Goal: Check status: Check status

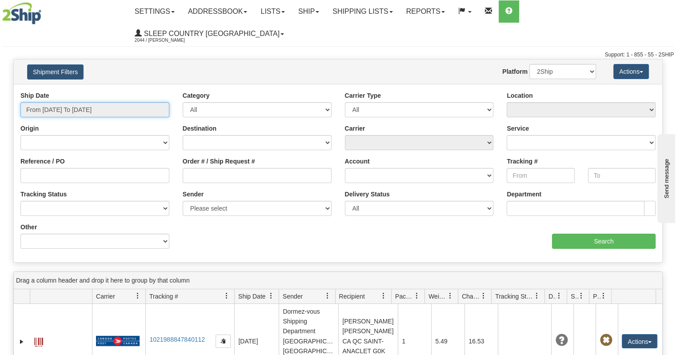
click at [109, 102] on input "From [DATE] To [DATE]" at bounding box center [94, 109] width 149 height 15
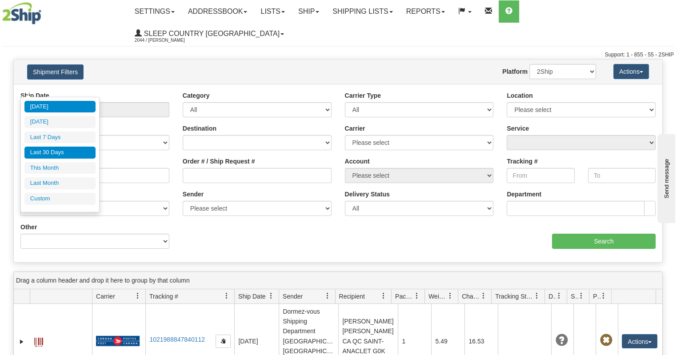
click at [68, 152] on li "Last 30 Days" at bounding box center [59, 153] width 71 height 12
type input "From [DATE] To [DATE]"
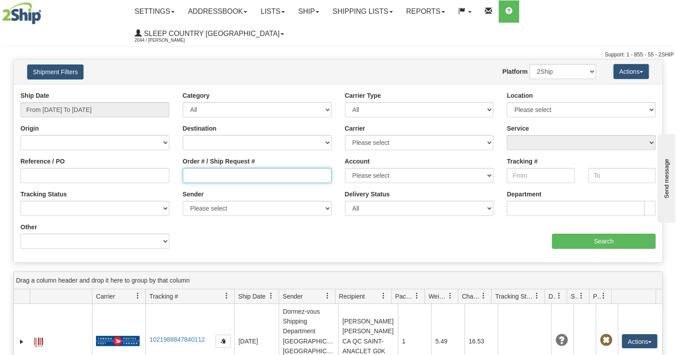
click at [191, 168] on input "Order # / Ship Request #" at bounding box center [257, 175] width 149 height 15
click at [333, 64] on div "Website Agent Nothing selected Client User Platform 2Ship Imported" at bounding box center [364, 71] width 477 height 15
click at [240, 168] on input "Order # / Ship Request #" at bounding box center [257, 175] width 149 height 15
paste input "Krystahunt@hotmail.com"
type input "Krystahunt@hotmail.com"
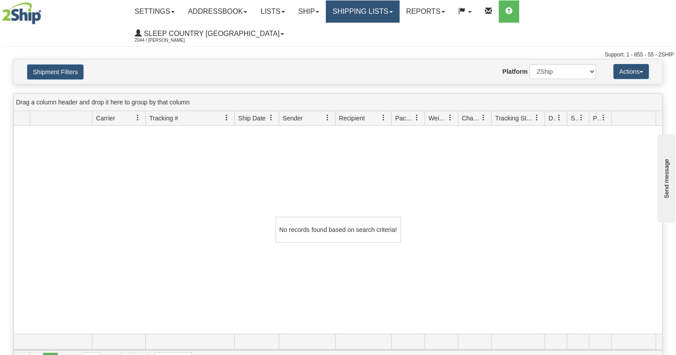
click at [370, 17] on link "Shipping lists" at bounding box center [362, 11] width 73 height 22
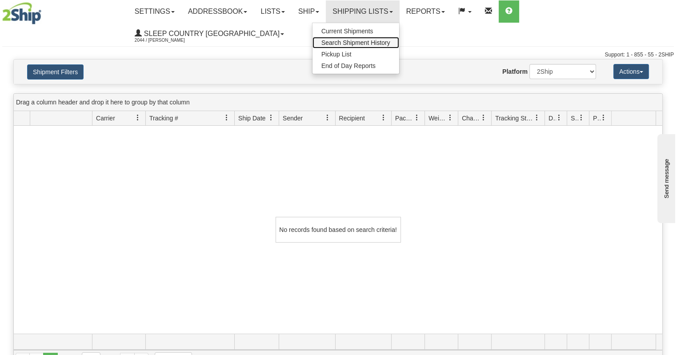
click at [368, 42] on span "Search Shipment History" at bounding box center [355, 42] width 69 height 7
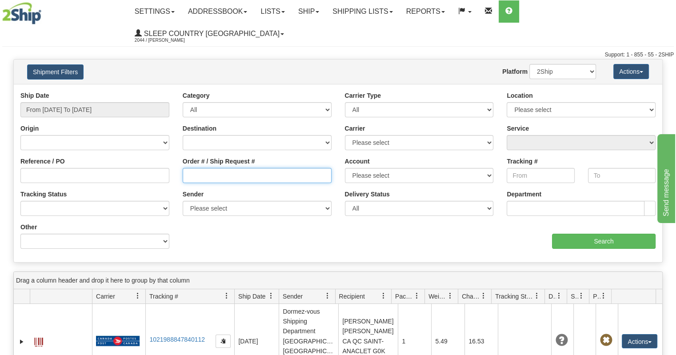
click at [196, 168] on input "Order # / Ship Request #" at bounding box center [257, 175] width 149 height 15
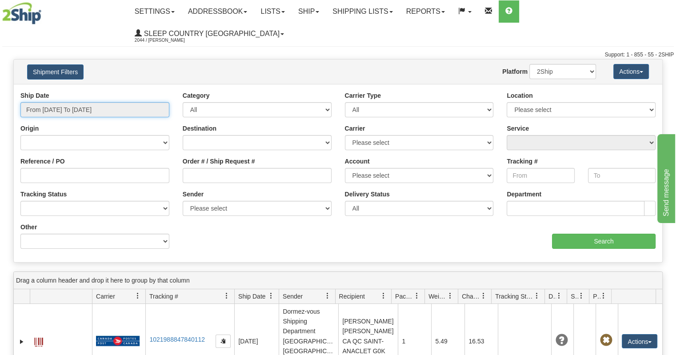
click at [112, 102] on input "From [DATE] To [DATE]" at bounding box center [94, 109] width 149 height 15
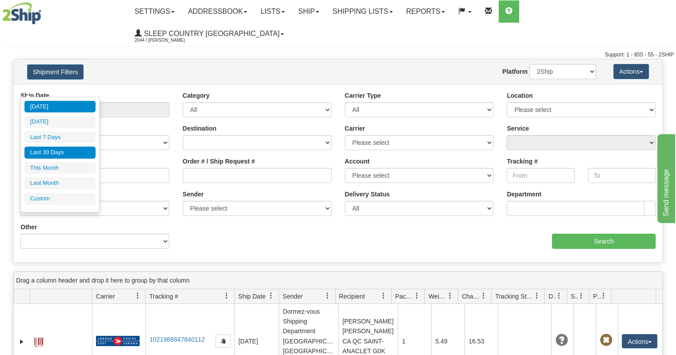
click at [54, 156] on li "Last 30 Days" at bounding box center [59, 153] width 71 height 12
type input "From [DATE] To [DATE]"
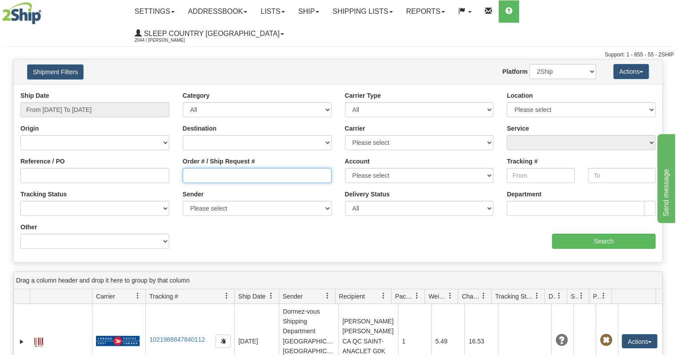
click at [203, 168] on input "Order # / Ship Request #" at bounding box center [257, 175] width 149 height 15
paste input "9000I100992"
type input "9000I100992"
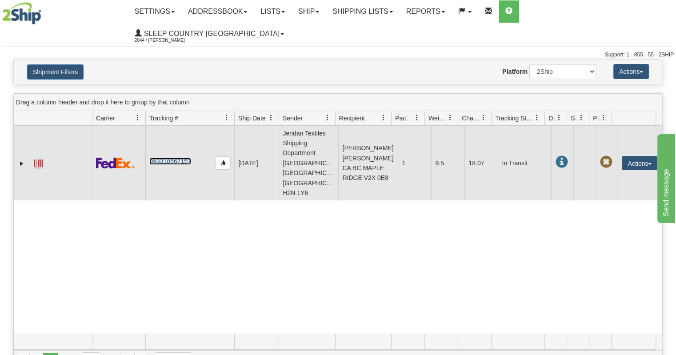
click at [187, 158] on link "393318567157" at bounding box center [169, 161] width 41 height 7
